Goal: Task Accomplishment & Management: Manage account settings

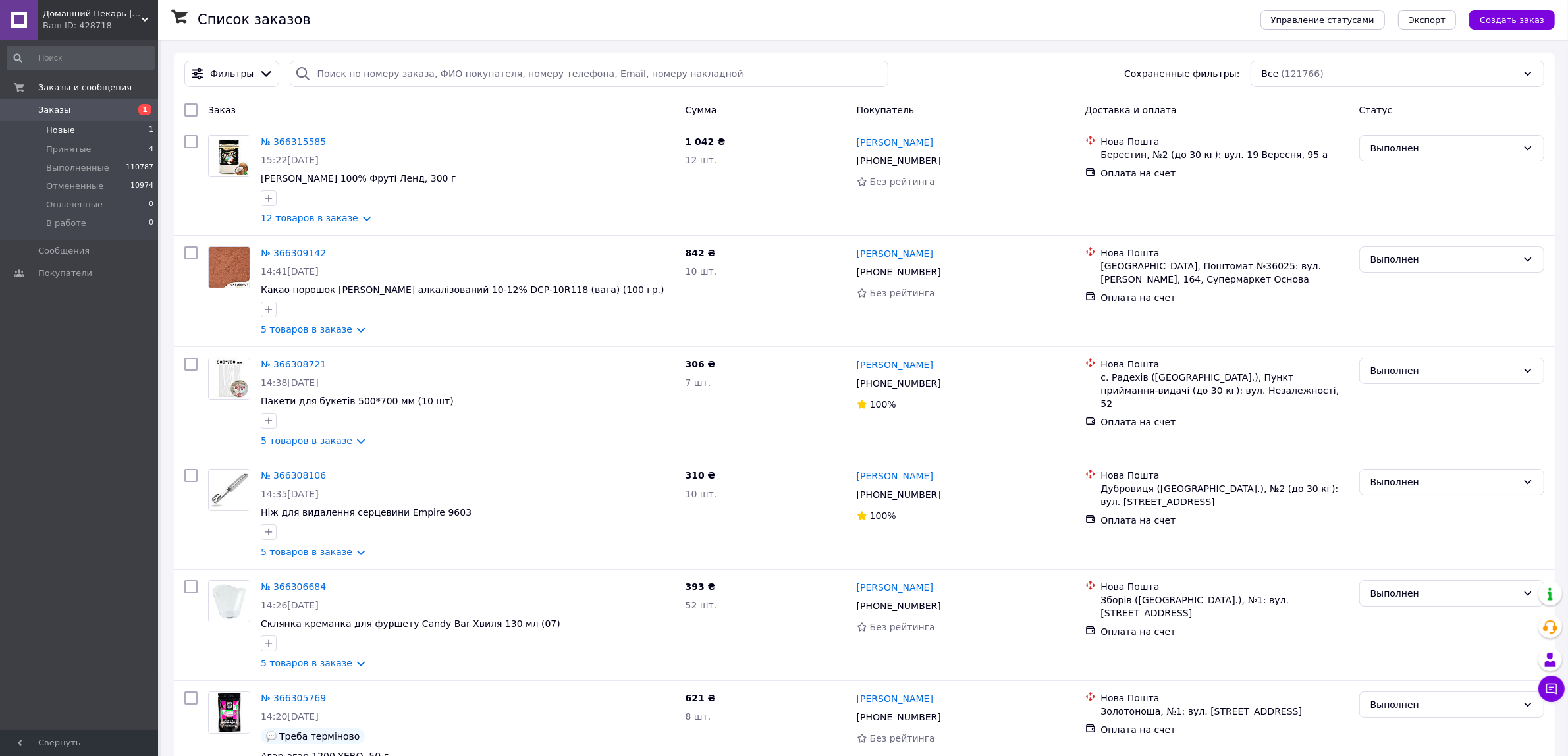
click at [110, 126] on li "Новые 1" at bounding box center [80, 130] width 161 height 19
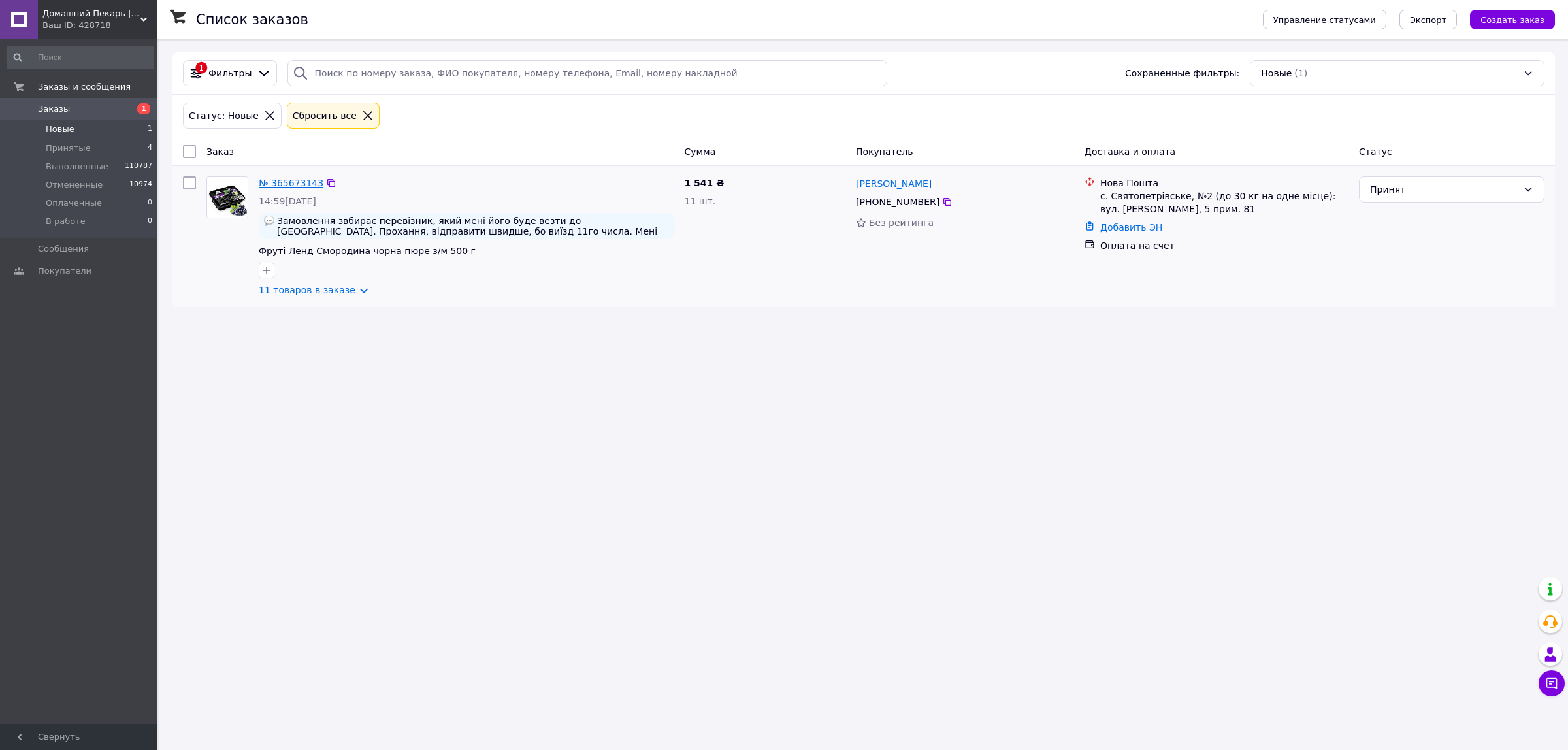
click at [281, 183] on link "№ 365673143" at bounding box center [291, 183] width 65 height 10
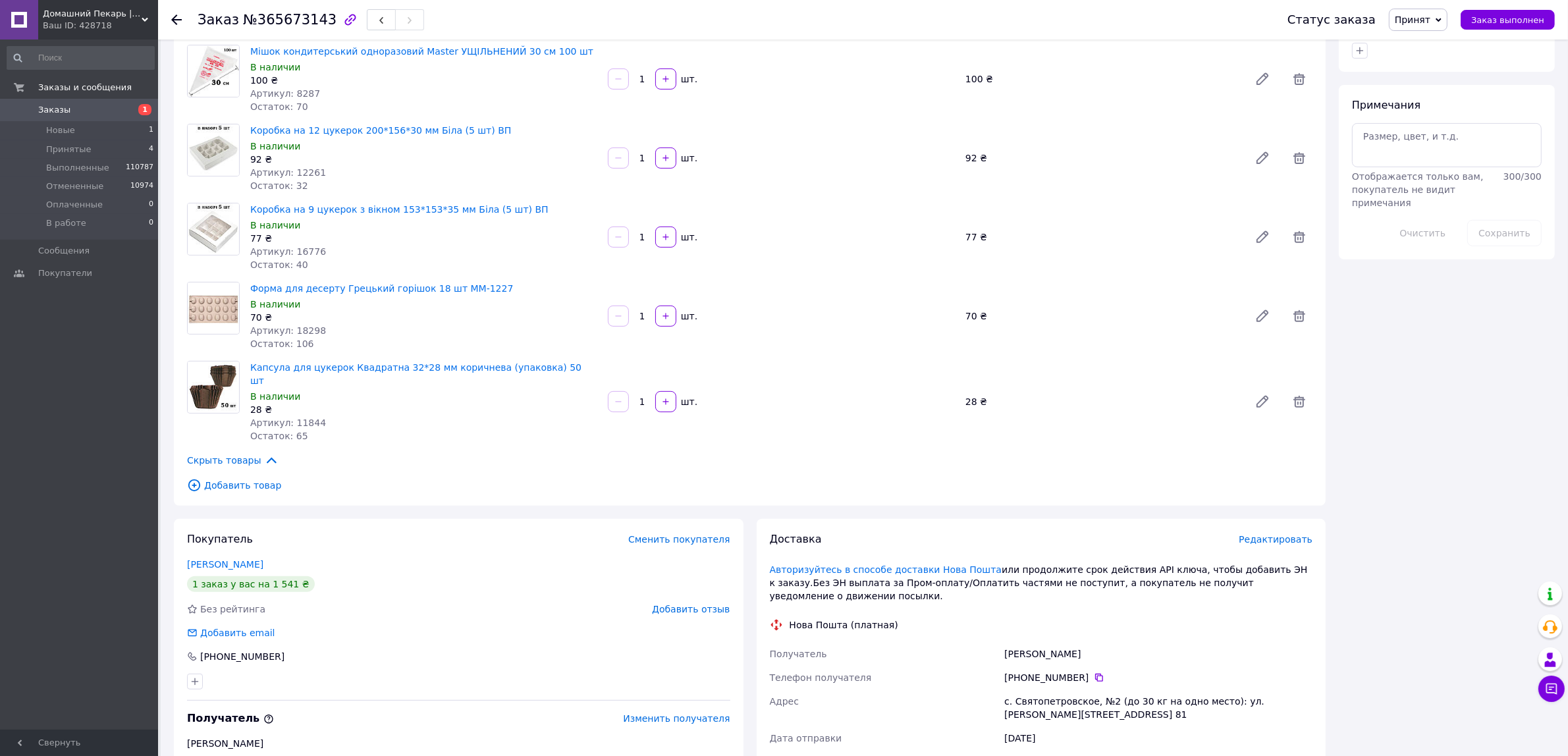
scroll to position [685, 0]
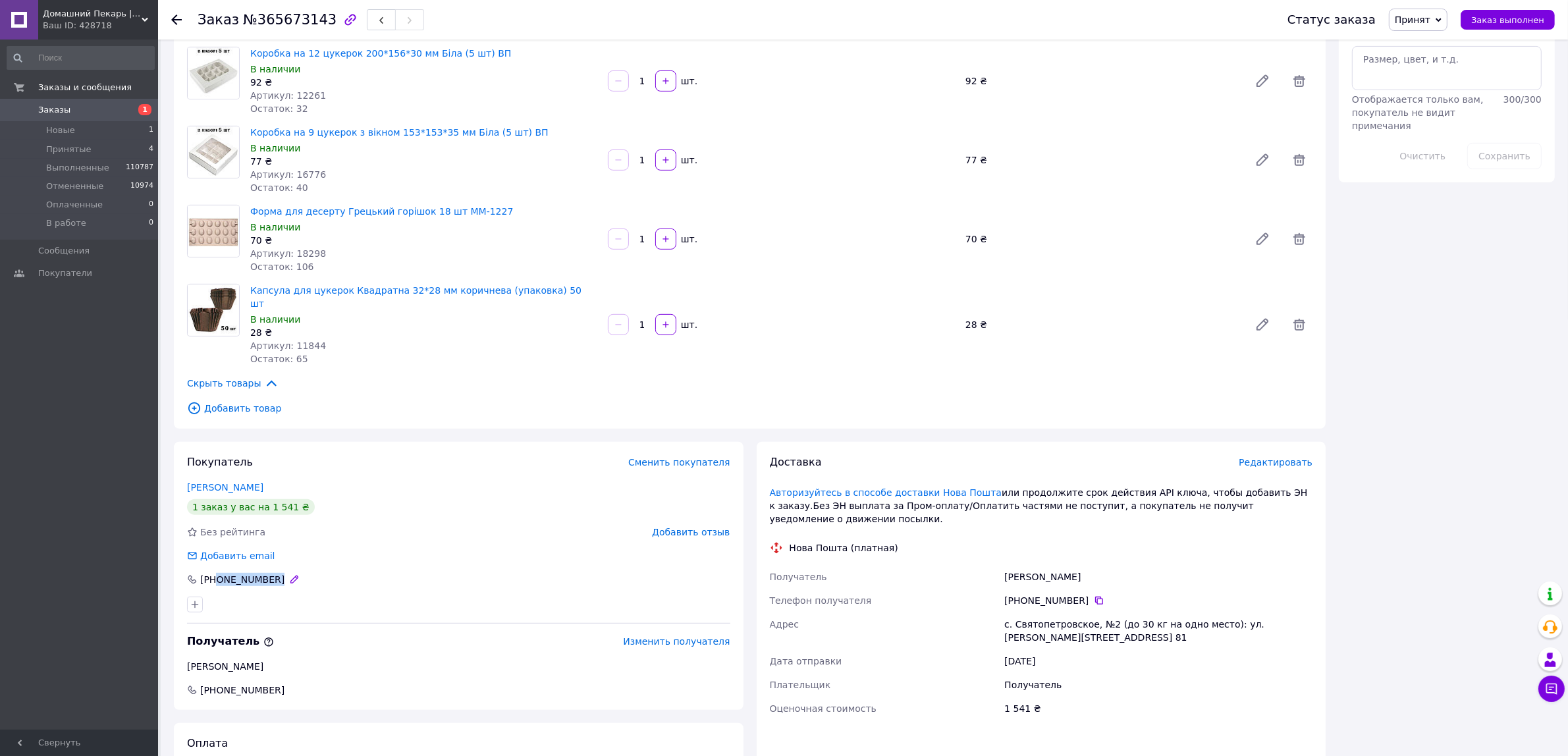
drag, startPoint x: 277, startPoint y: 553, endPoint x: 215, endPoint y: 554, distance: 62.0
click at [215, 573] on div "[PHONE_NUMBER]" at bounding box center [244, 580] width 117 height 14
click at [241, 657] on div "Покупатель Сменить покупателя [PERSON_NAME] 1 заказ у вас на 1 541 ₴ Без рейтин…" at bounding box center [459, 575] width 570 height 268
copy span "380939823255"
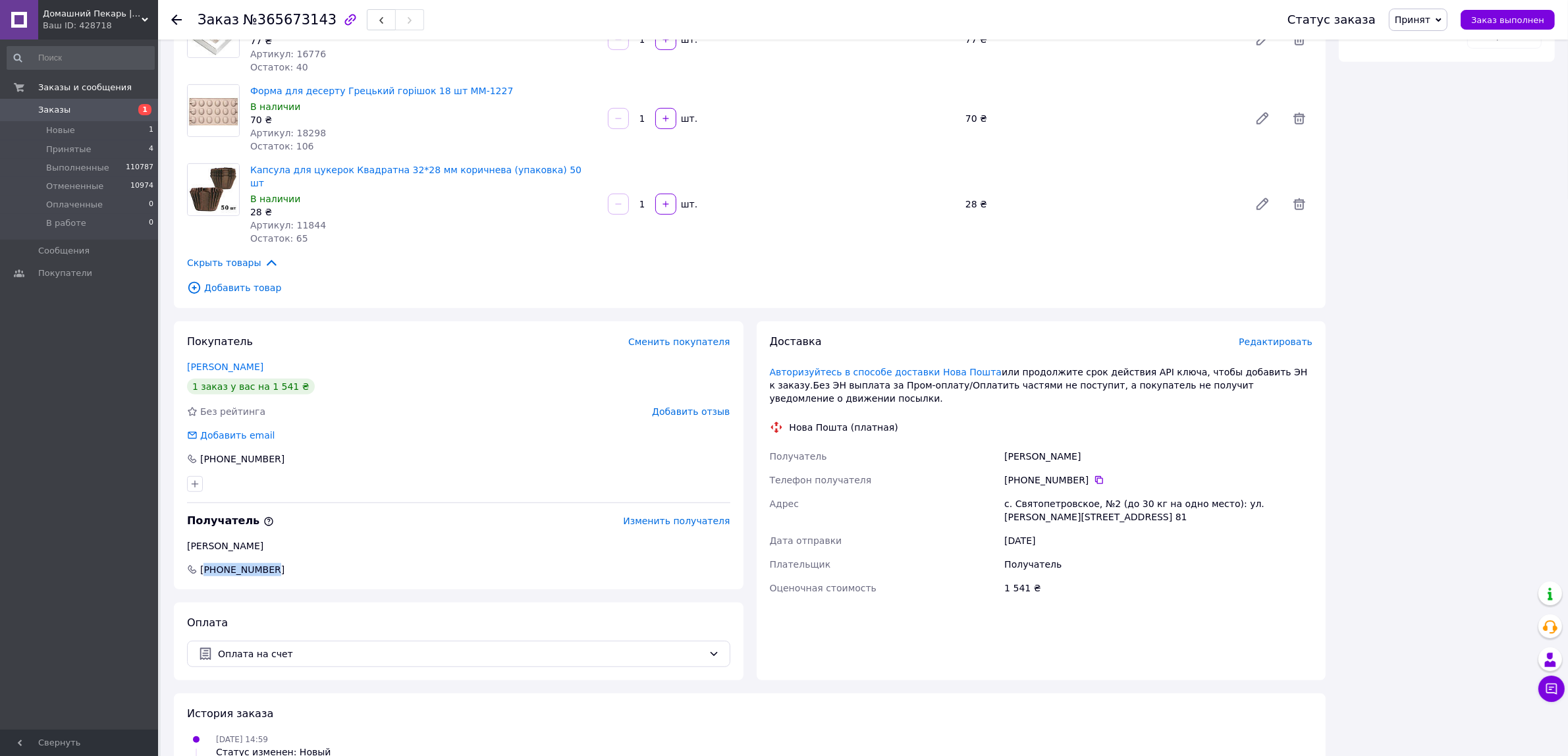
scroll to position [807, 0]
drag, startPoint x: 213, startPoint y: 435, endPoint x: 274, endPoint y: 435, distance: 61.0
click at [274, 450] on div "[PHONE_NUMBER]" at bounding box center [243, 457] width 87 height 14
copy div "80 93 122 68 88"
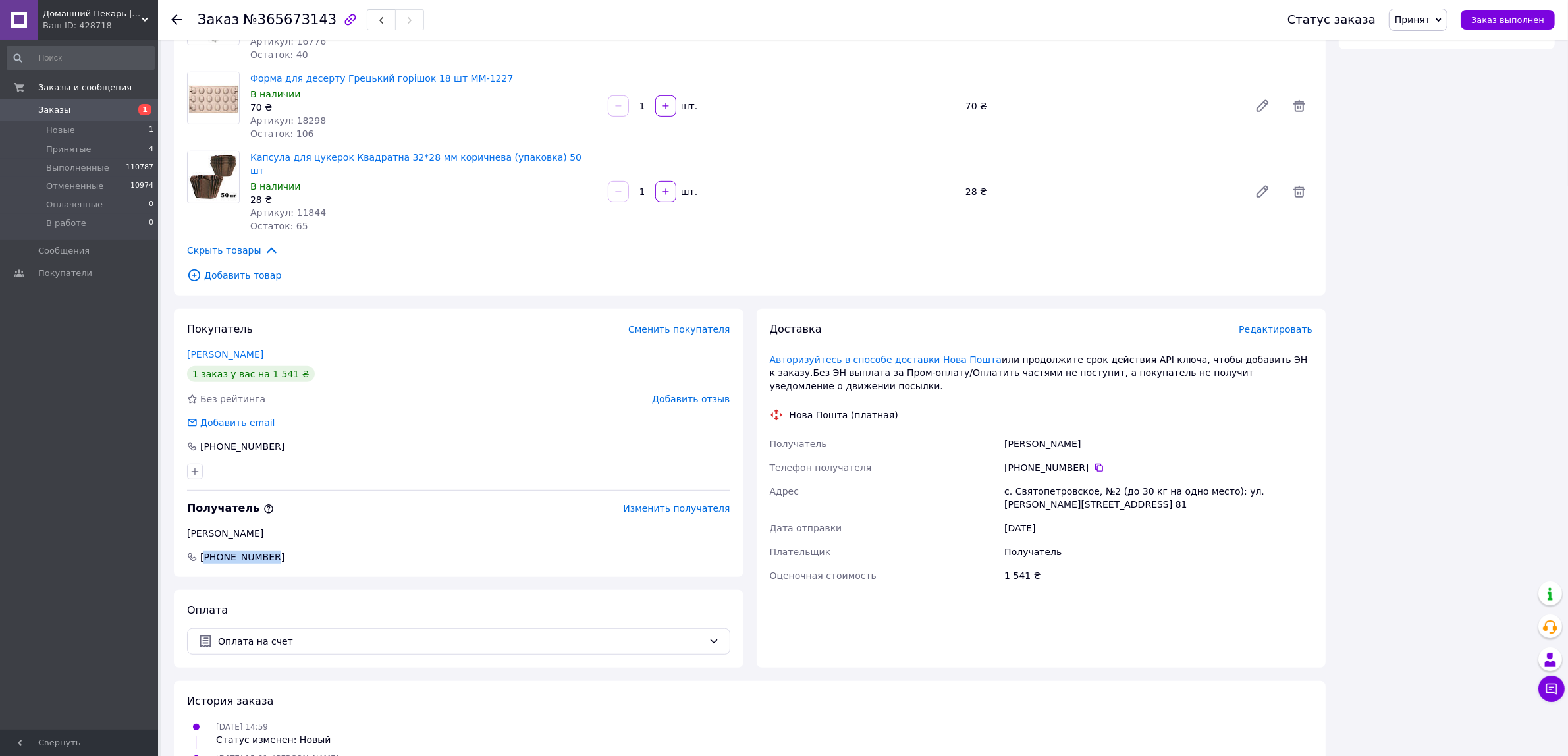
scroll to position [842, 0]
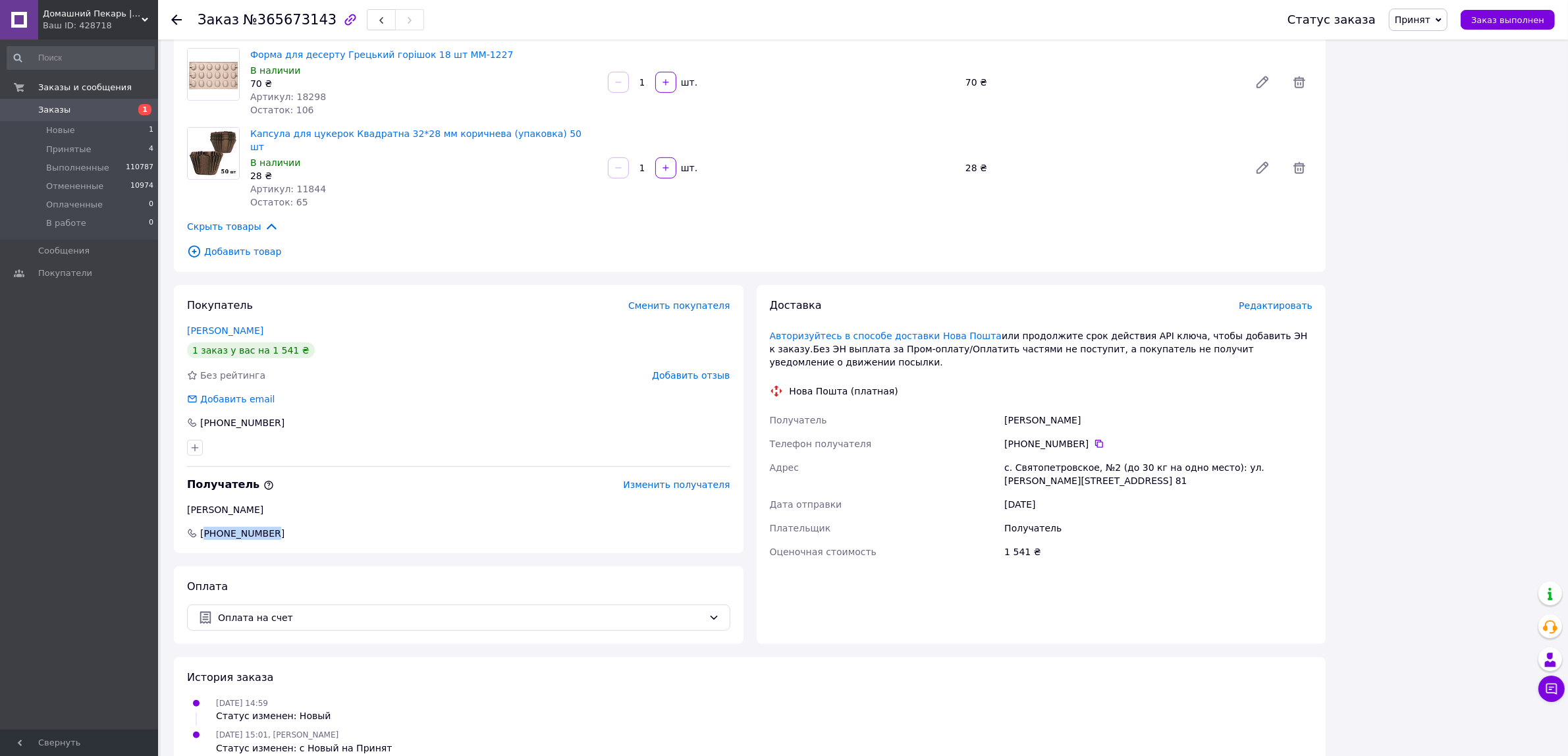
click at [1440, 24] on span "Принят" at bounding box center [1418, 20] width 59 height 23
click at [1440, 66] on li "Отменен" at bounding box center [1424, 66] width 70 height 20
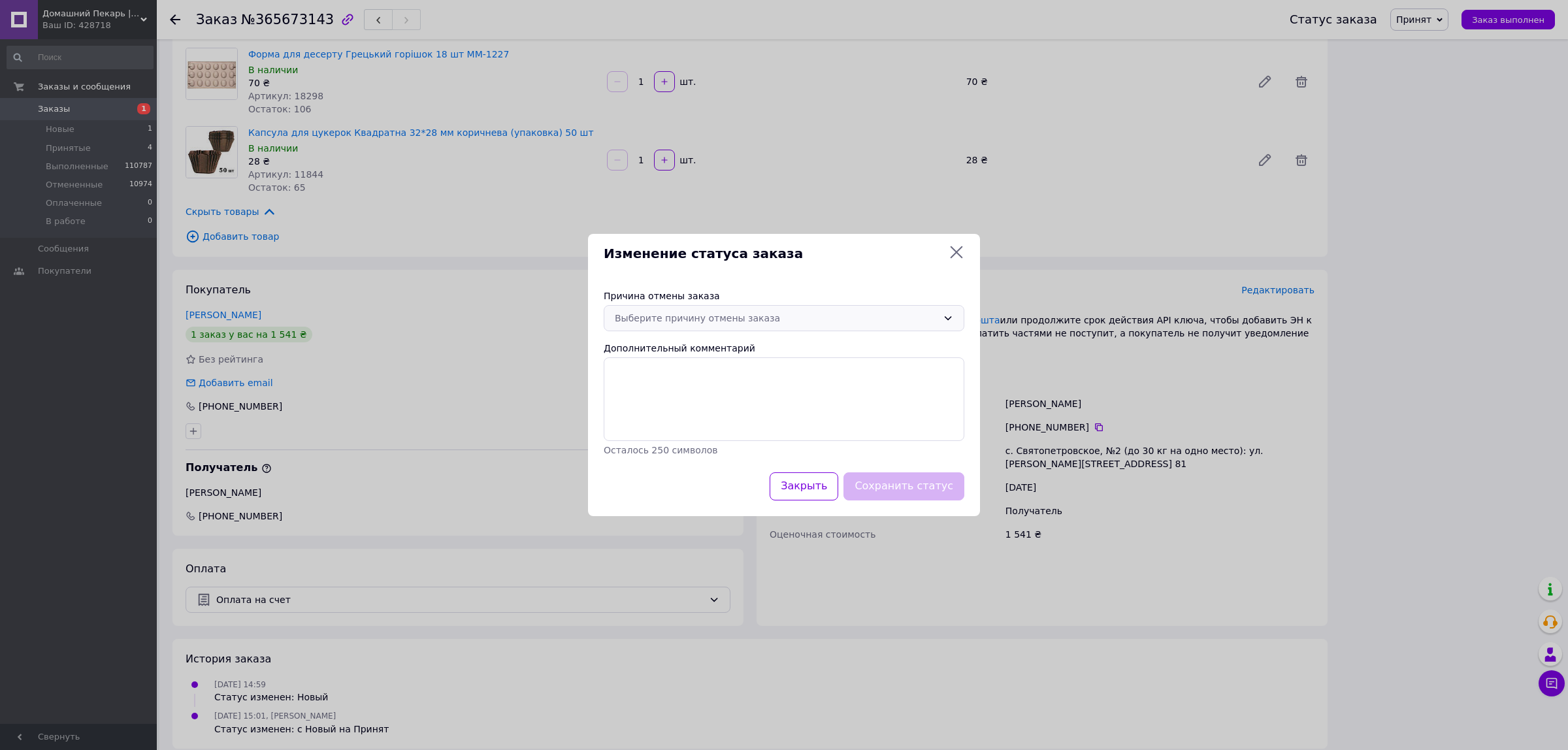
click at [766, 317] on div "Выберите причину отмены заказа" at bounding box center [775, 317] width 323 height 14
click at [794, 413] on li "По просьбе покупателя" at bounding box center [784, 417] width 359 height 24
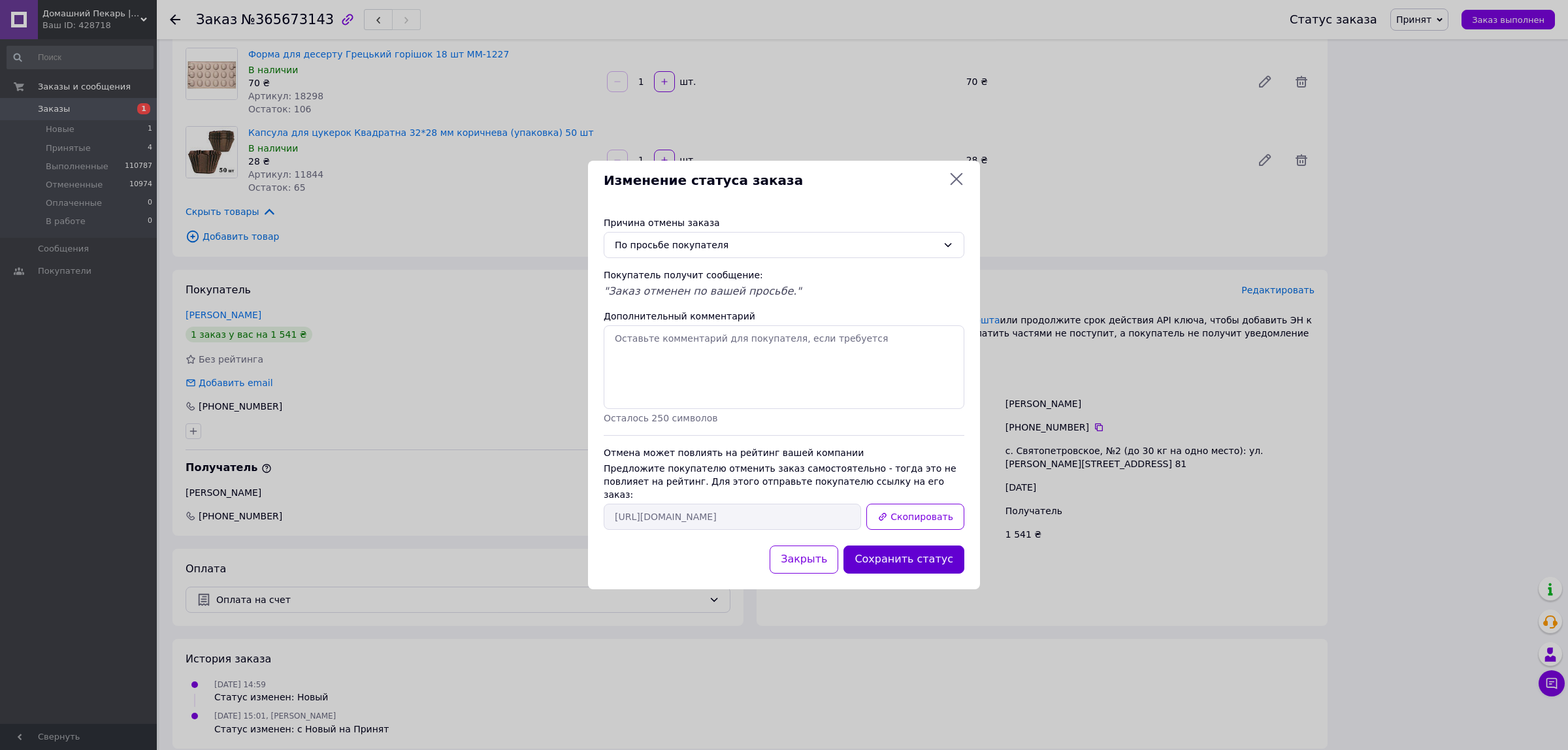
click at [894, 550] on button "Сохранить статус" at bounding box center [904, 559] width 121 height 28
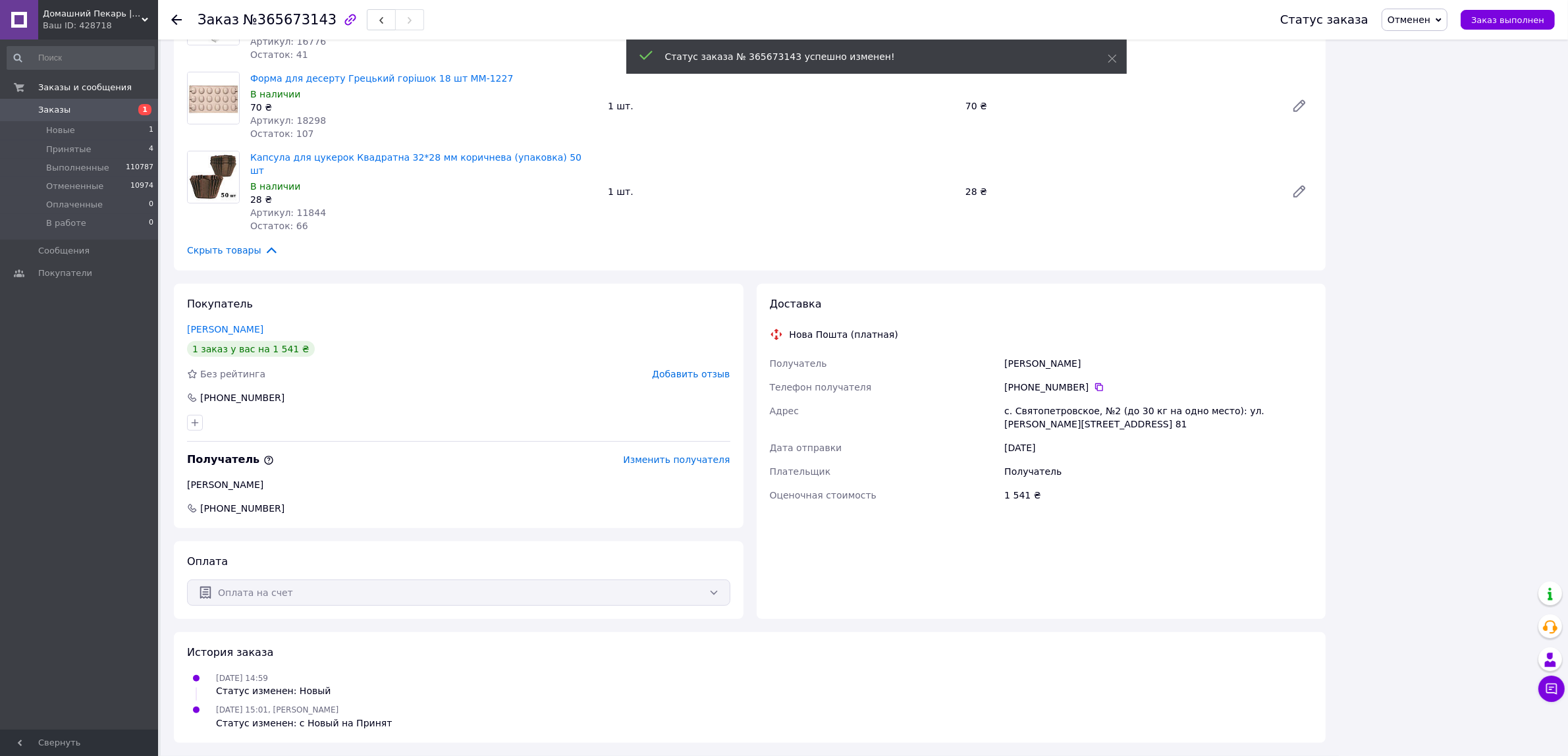
scroll to position [794, 0]
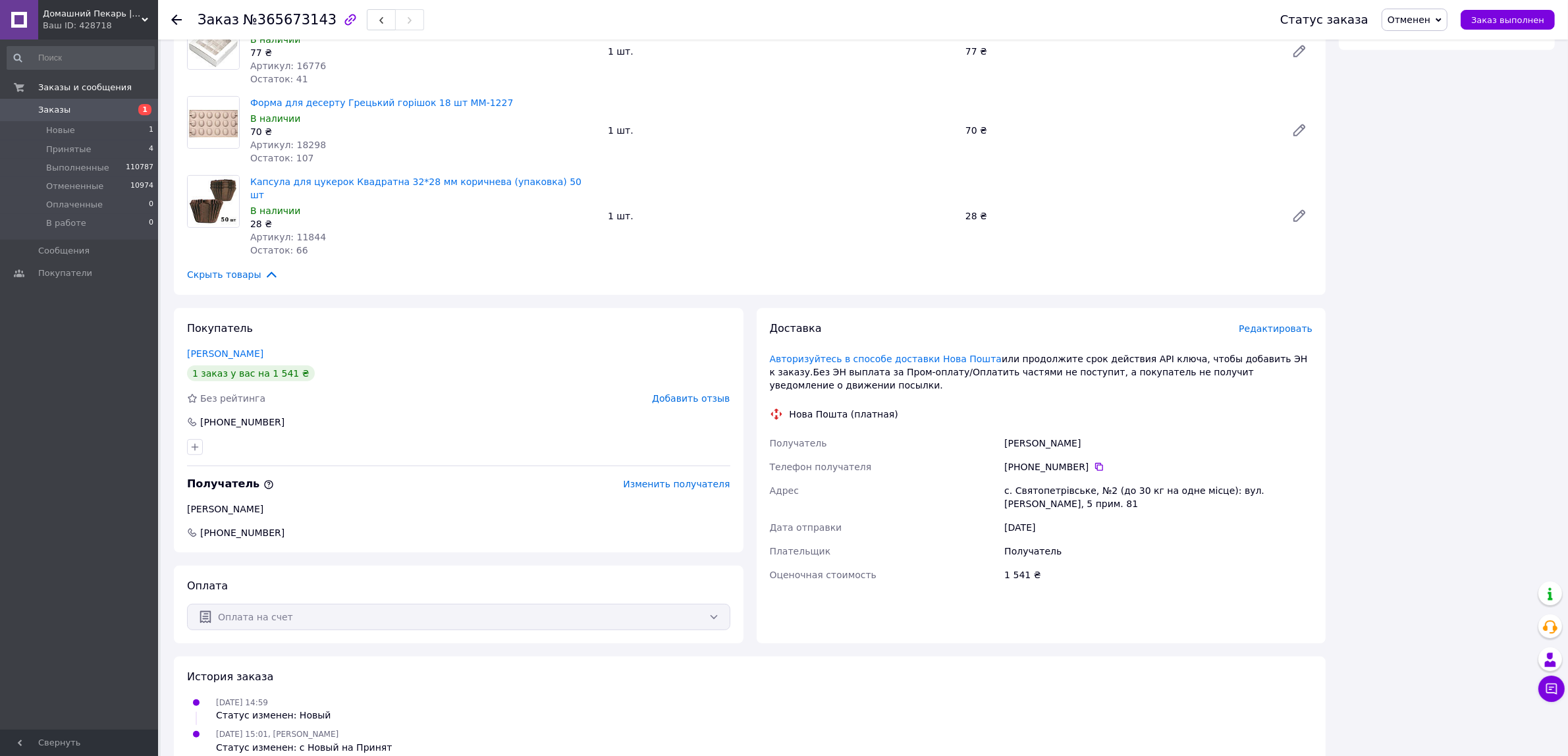
click at [79, 103] on link "Заказы 1" at bounding box center [80, 110] width 161 height 23
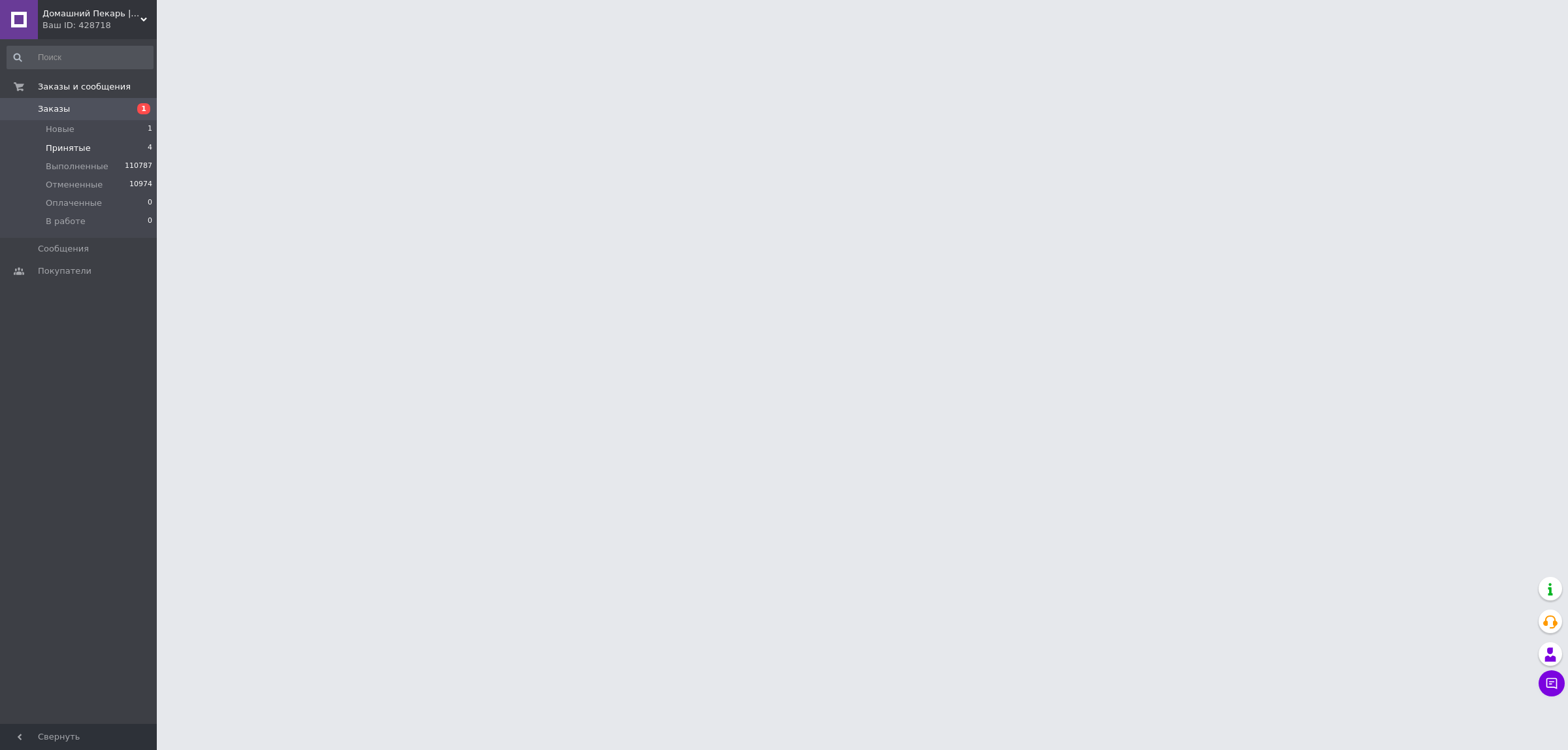
click at [77, 150] on span "Принятые" at bounding box center [68, 148] width 45 height 12
click at [57, 133] on span "Новые" at bounding box center [60, 130] width 29 height 12
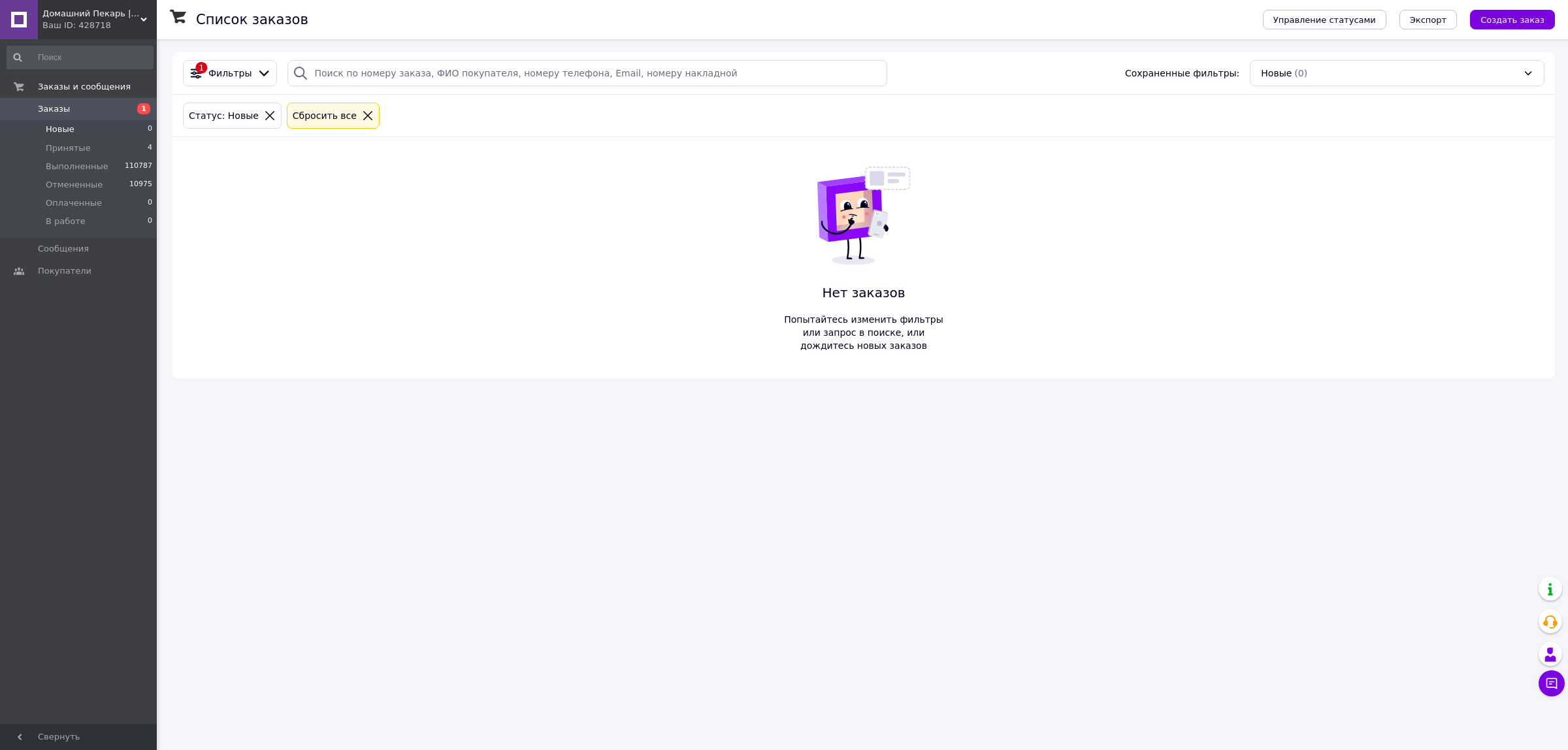
click at [62, 134] on span "Новые" at bounding box center [60, 130] width 29 height 12
click at [60, 139] on li "Принятые 4" at bounding box center [80, 148] width 160 height 19
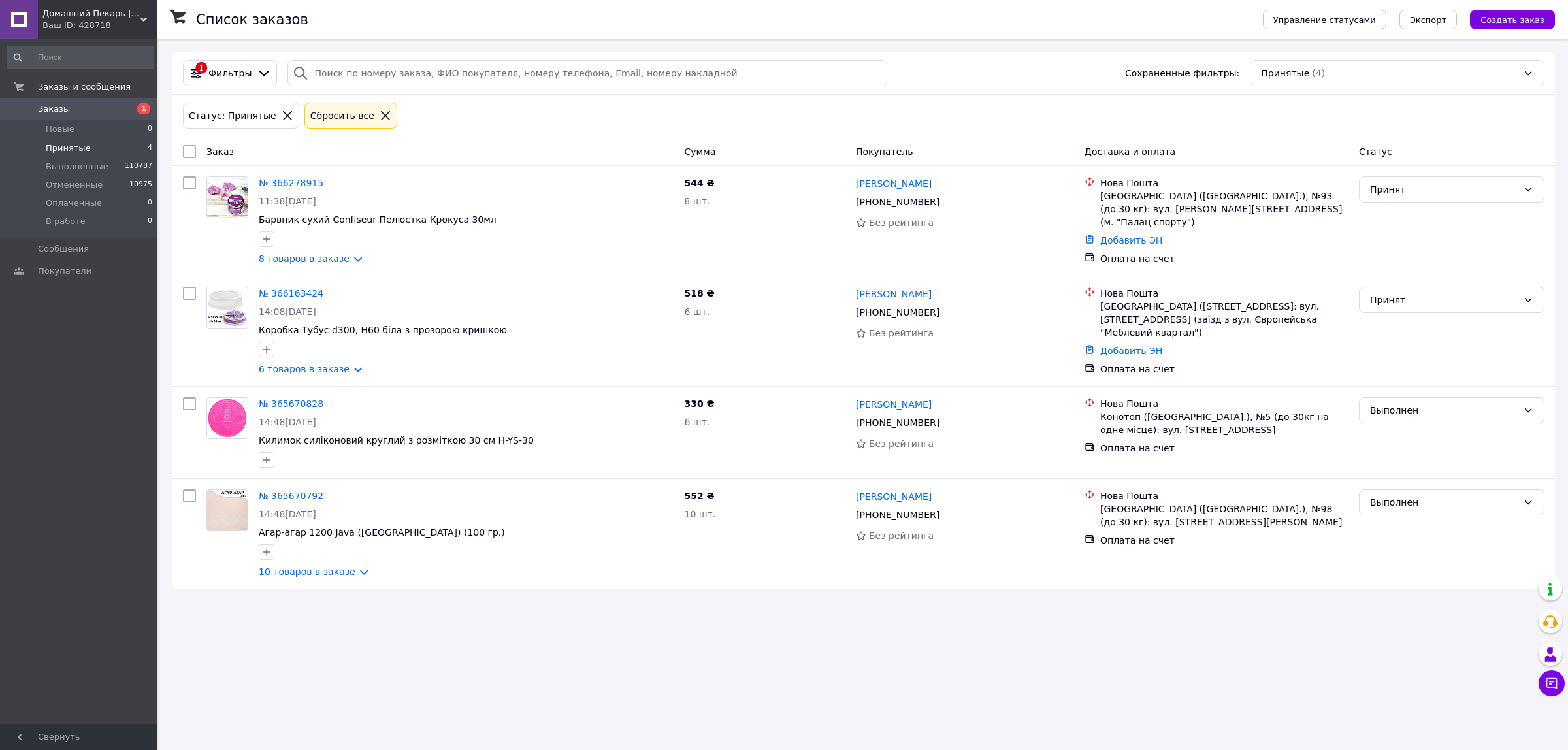
click at [69, 104] on span "Заказы" at bounding box center [79, 109] width 83 height 12
